Goal: Find specific fact: Find specific fact

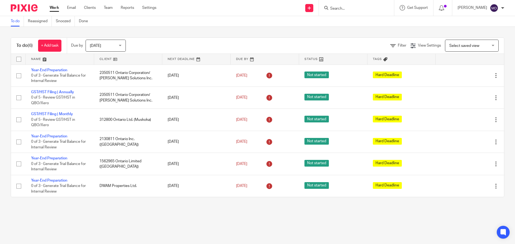
click at [255, 10] on input "Search" at bounding box center [354, 8] width 48 height 5
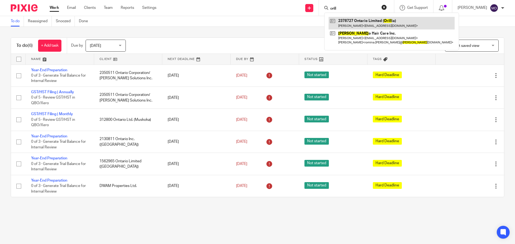
type input "orill"
click at [255, 23] on link at bounding box center [392, 23] width 126 height 12
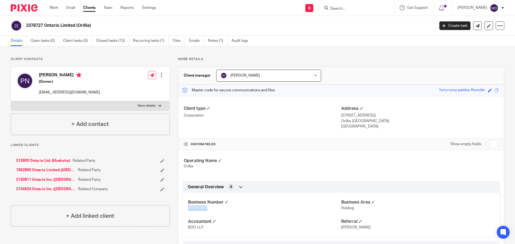
drag, startPoint x: 187, startPoint y: 209, endPoint x: 206, endPoint y: 209, distance: 18.5
click at [206, 209] on span "850990839" at bounding box center [197, 208] width 19 height 4
copy span "850990839"
click at [361, 9] on input "Search" at bounding box center [354, 8] width 48 height 5
type input "kings"
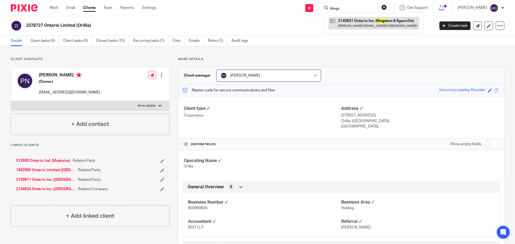
click at [371, 21] on link at bounding box center [374, 23] width 91 height 12
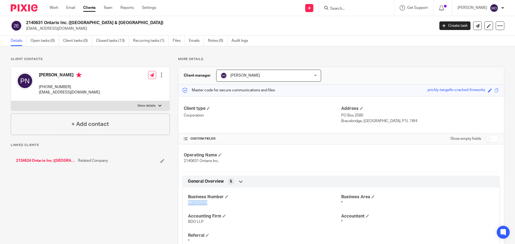
drag, startPoint x: 187, startPoint y: 204, endPoint x: 208, endPoint y: 204, distance: 20.4
click at [208, 204] on p "847537016" at bounding box center [264, 202] width 153 height 5
copy span "847537016"
click at [351, 9] on input "Search" at bounding box center [354, 8] width 48 height 5
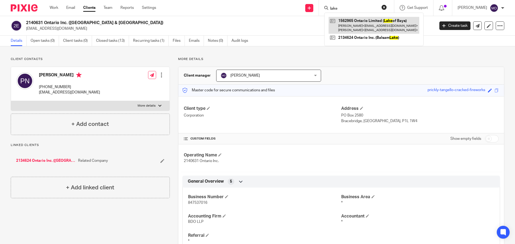
type input "lake"
click at [369, 25] on link at bounding box center [374, 25] width 91 height 17
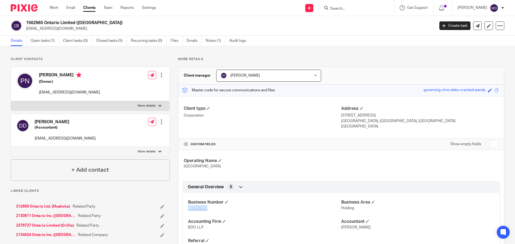
drag, startPoint x: 187, startPoint y: 208, endPoint x: 211, endPoint y: 210, distance: 24.3
click at [211, 210] on p "897457305" at bounding box center [264, 208] width 153 height 5
copy span "897457305"
